Goal: Navigation & Orientation: Find specific page/section

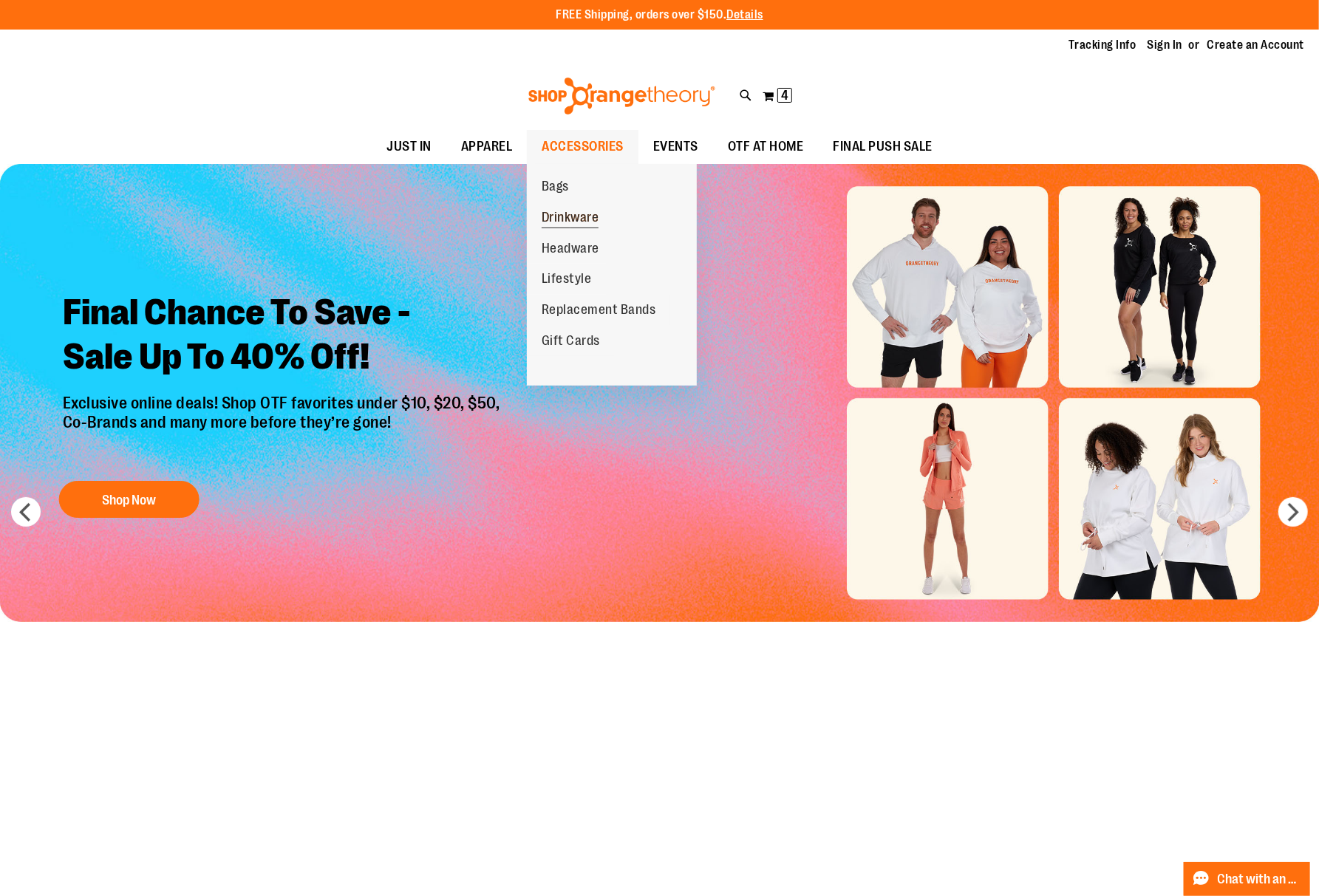
type input "**********"
click at [583, 220] on span "Drinkware" at bounding box center [571, 219] width 58 height 18
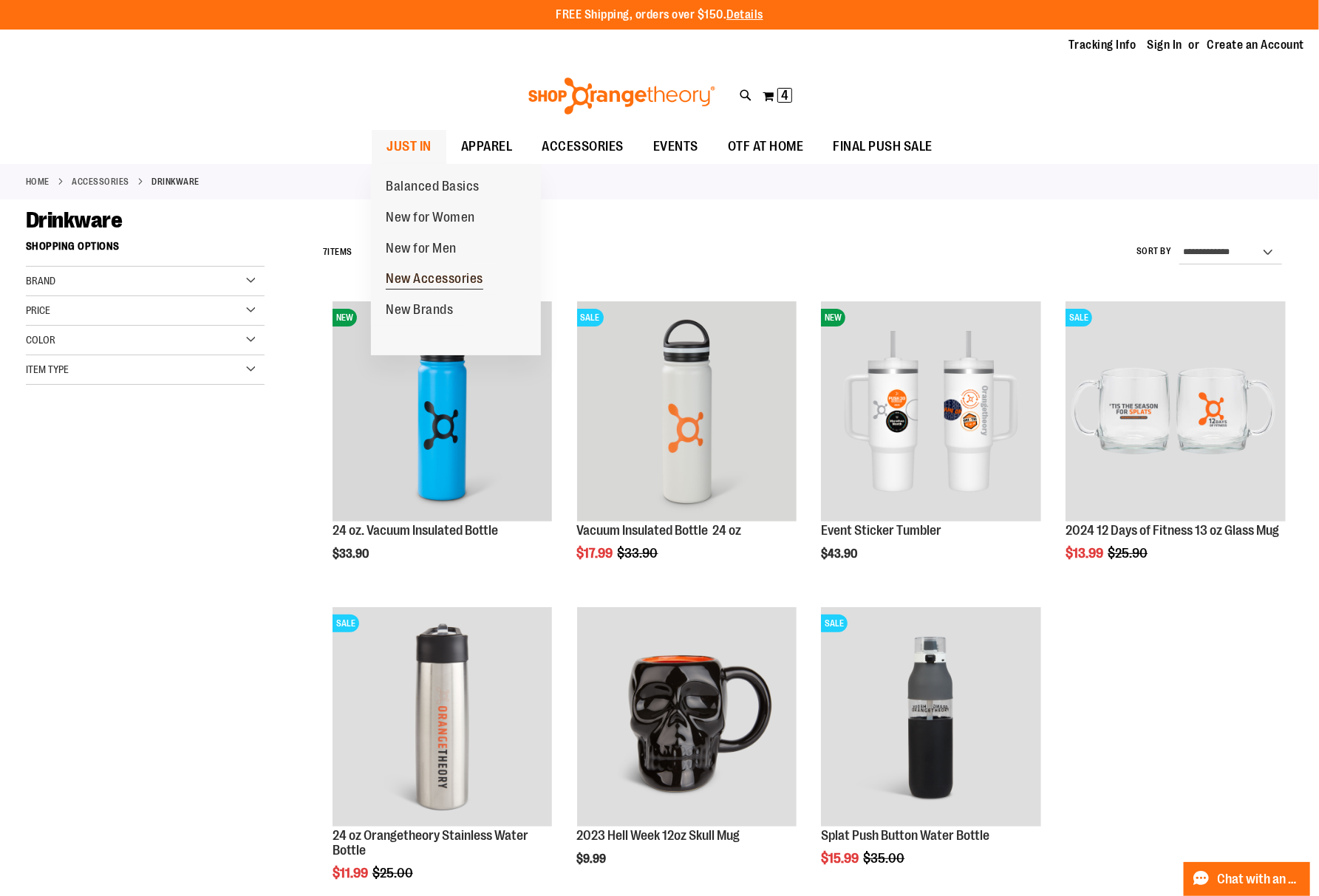
type input "**********"
click at [412, 279] on span "New Accessories" at bounding box center [435, 280] width 98 height 18
